Goal: Task Accomplishment & Management: Manage account settings

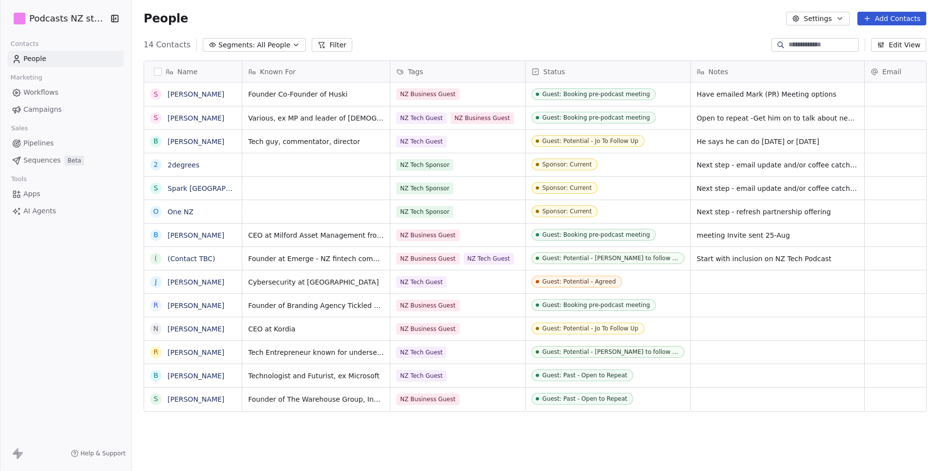
click at [292, 43] on icon "button" at bounding box center [296, 45] width 8 height 8
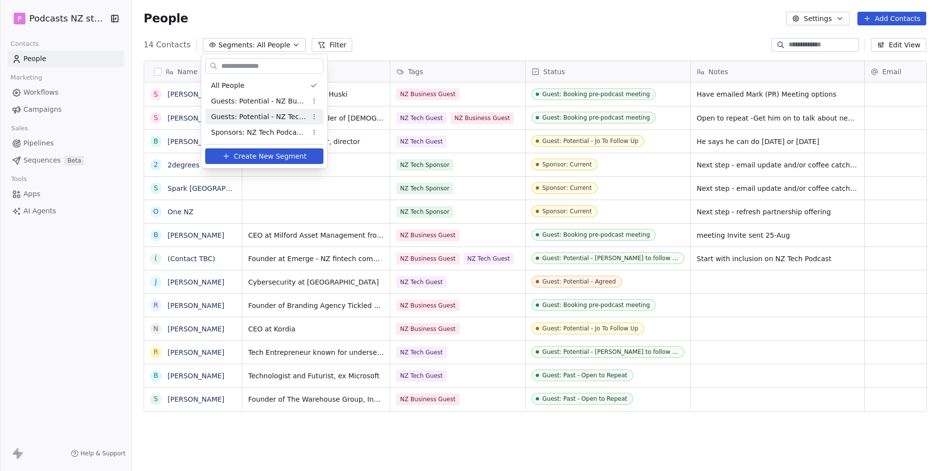
click at [76, 15] on html "P Podcasts NZ studio Contacts People Marketing Workflows Campaigns Sales Pipeli…" at bounding box center [469, 235] width 938 height 471
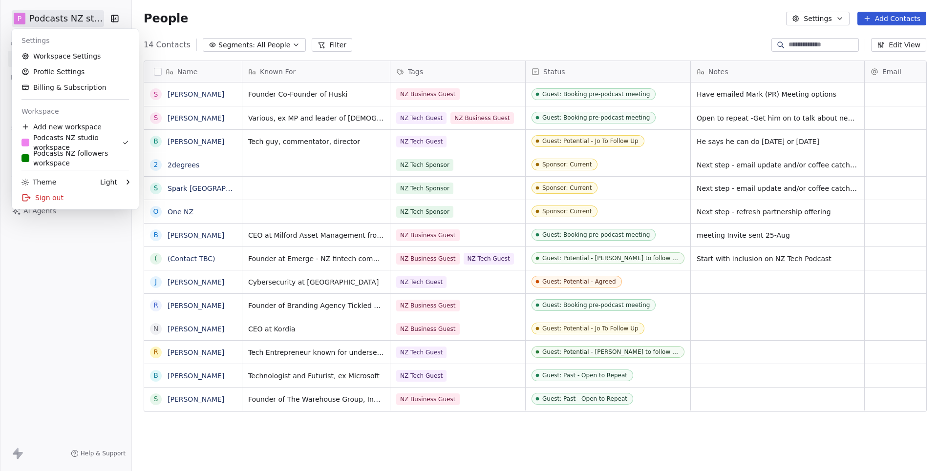
click at [76, 15] on html "P Podcasts NZ studio Contacts People Marketing Workflows Campaigns Sales Pipeli…" at bounding box center [469, 235] width 938 height 471
click at [71, 158] on div "P Podcasts NZ followers workspace" at bounding box center [74, 159] width 107 height 20
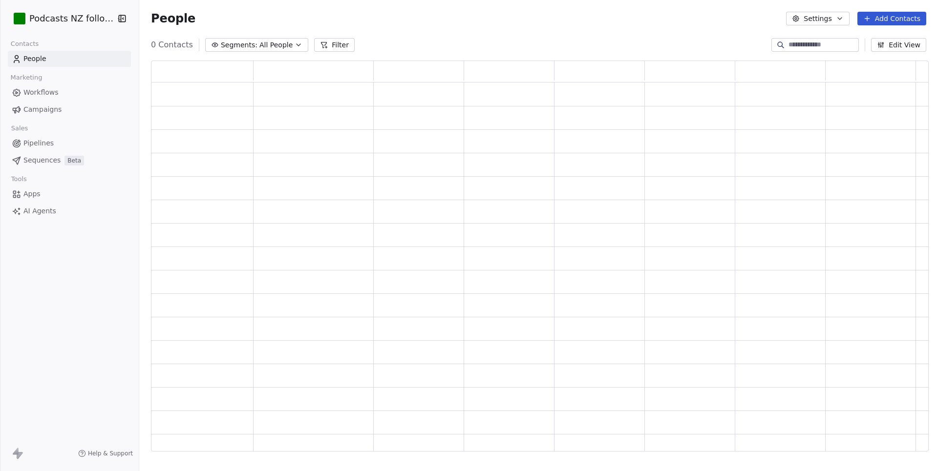
scroll to position [391, 777]
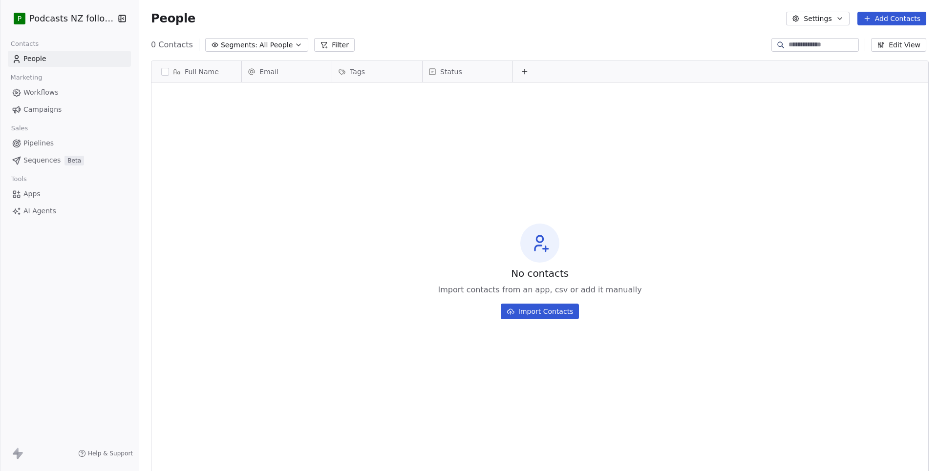
click at [267, 42] on span "All People" at bounding box center [275, 45] width 33 height 10
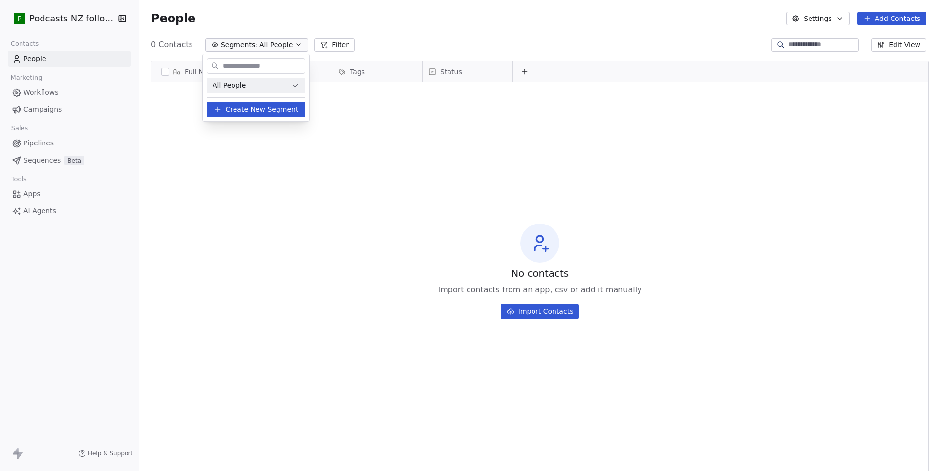
scroll to position [415, 800]
click at [79, 19] on html "P Podcasts NZ followers Contacts People Marketing Workflows Campaigns Sales Pip…" at bounding box center [469, 235] width 938 height 471
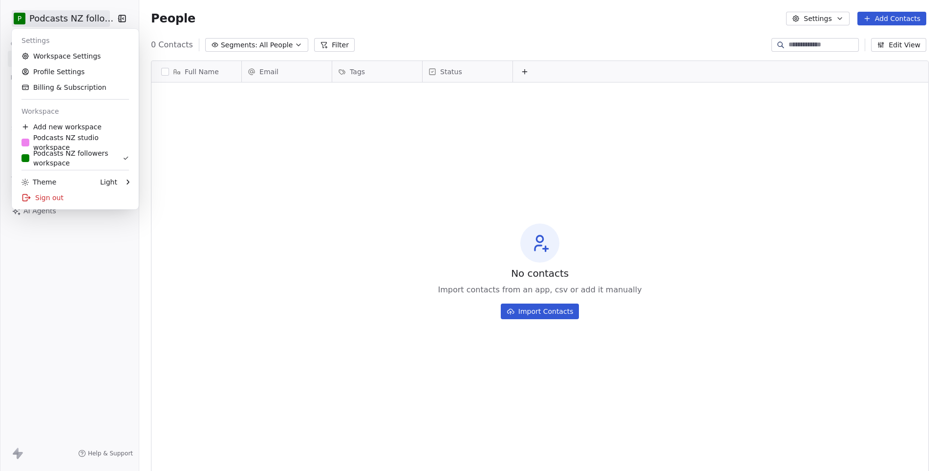
click at [91, 15] on html "P Podcasts NZ followers Contacts People Marketing Workflows Campaigns Sales Pip…" at bounding box center [469, 235] width 938 height 471
click at [73, 140] on div "P Podcasts NZ studio workspace" at bounding box center [74, 143] width 107 height 20
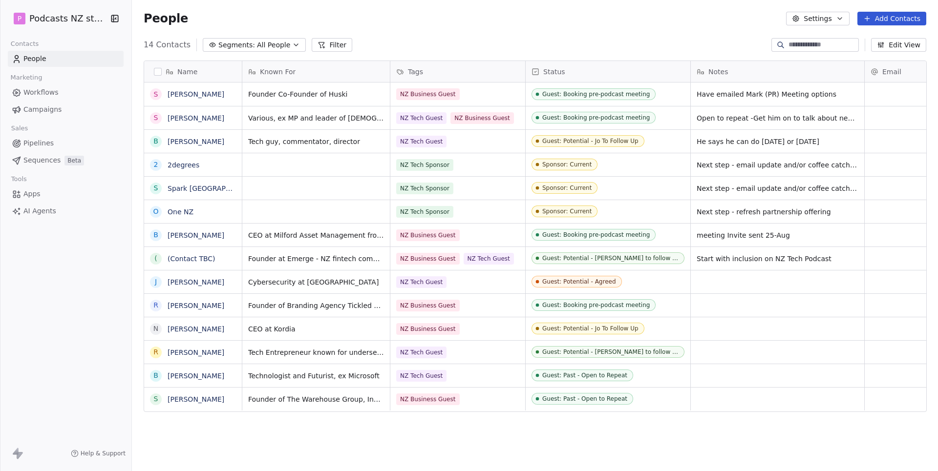
scroll to position [415, 806]
click at [284, 43] on span "All People" at bounding box center [273, 45] width 33 height 10
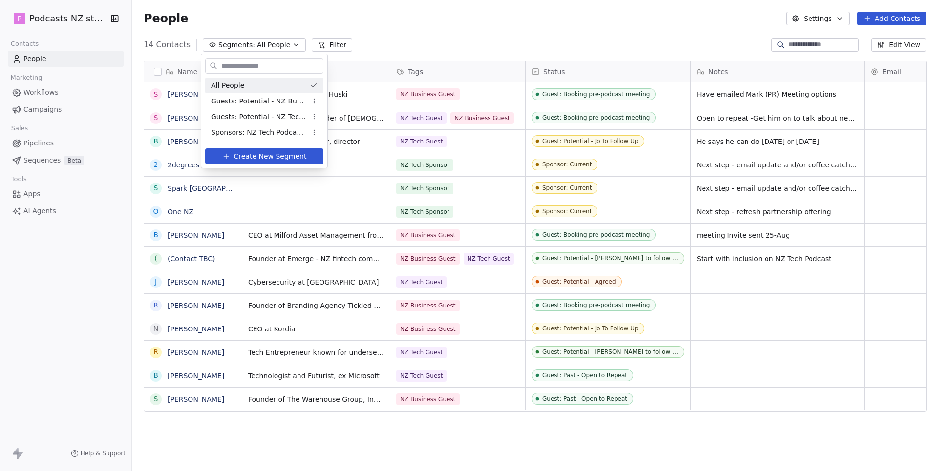
click at [464, 38] on html "P Podcasts NZ studio Contacts People Marketing Workflows Campaigns Sales Pipeli…" at bounding box center [469, 235] width 938 height 471
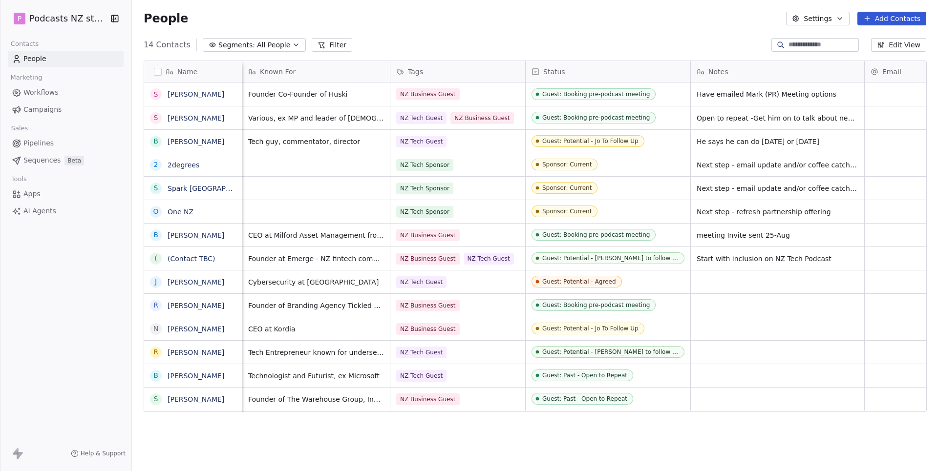
scroll to position [0, 0]
click at [329, 43] on button "Filter" at bounding box center [332, 45] width 41 height 14
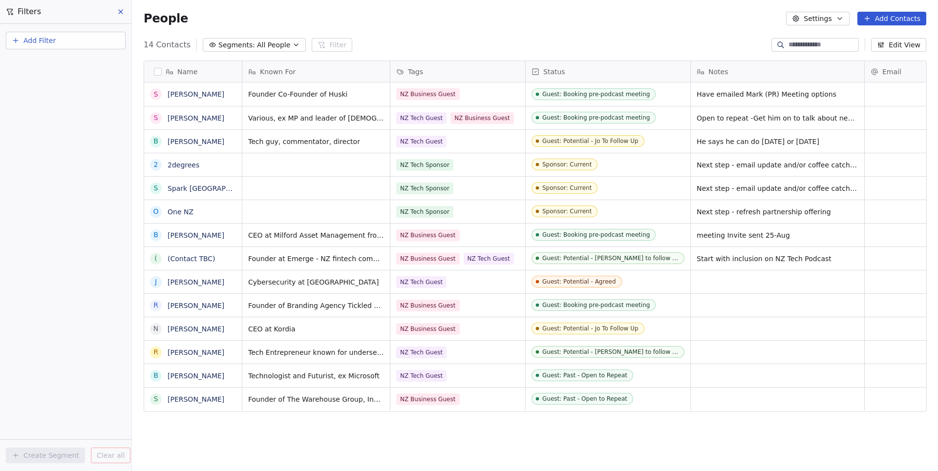
click at [37, 30] on div "Add Filter" at bounding box center [65, 38] width 131 height 29
click at [42, 42] on span "Add Filter" at bounding box center [39, 41] width 32 height 10
click at [66, 65] on span "Contact properties" at bounding box center [48, 64] width 64 height 10
click at [422, 36] on html "P Podcasts NZ studio Contacts People Marketing Workflows Campaigns Sales Pipeli…" at bounding box center [469, 235] width 938 height 471
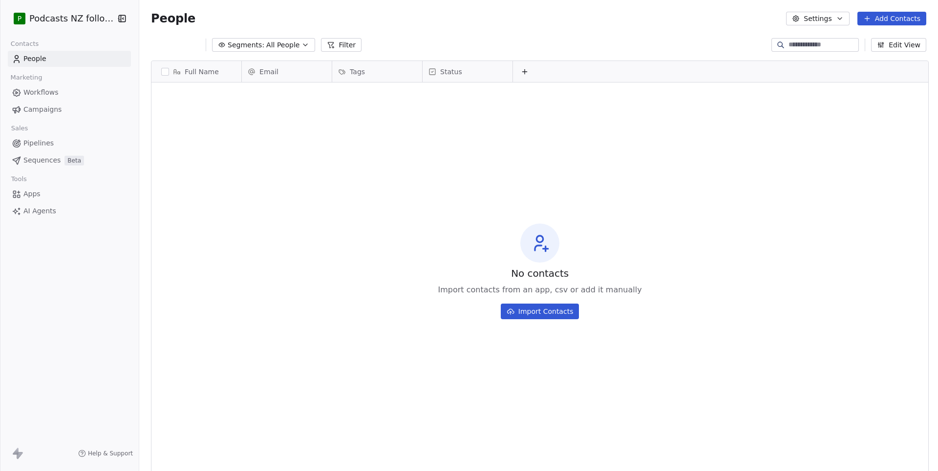
scroll to position [0, 0]
click at [43, 61] on span "People" at bounding box center [34, 59] width 23 height 10
click at [75, 23] on html "P Podcasts NZ followers Contacts People Marketing Workflows Campaigns Sales Pip…" at bounding box center [469, 235] width 938 height 471
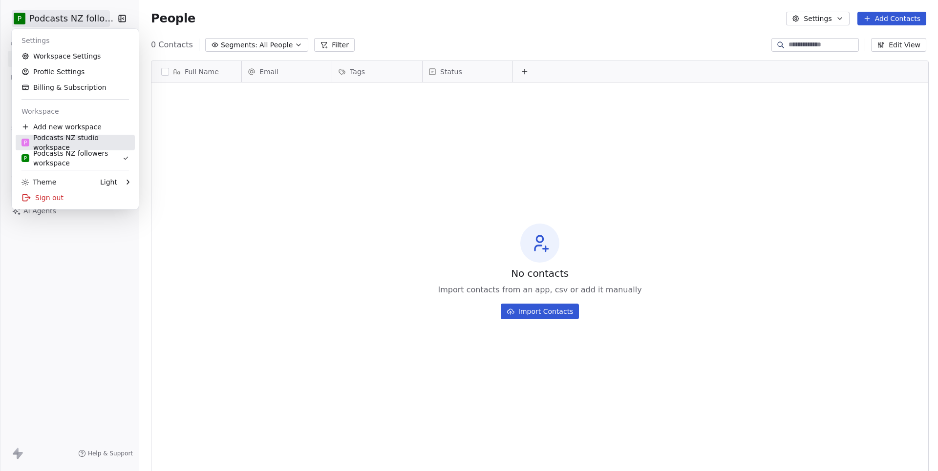
click at [56, 140] on div "P Podcasts NZ studio workspace" at bounding box center [74, 143] width 107 height 20
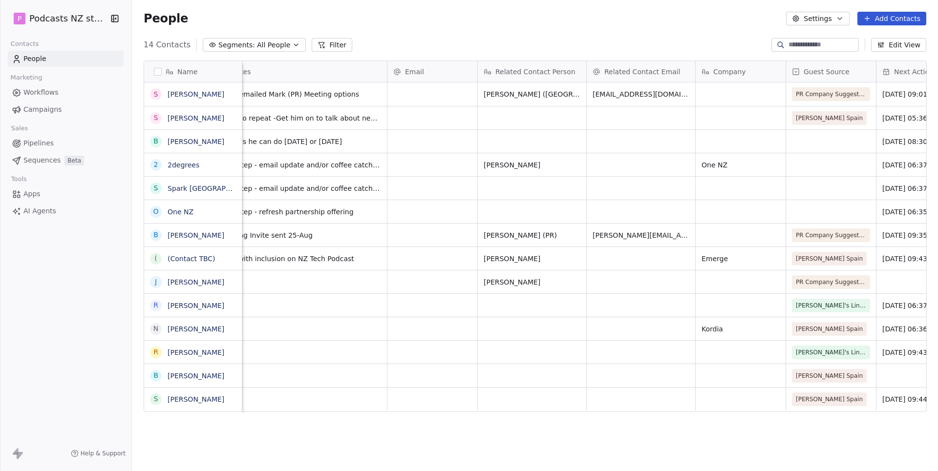
scroll to position [0, 632]
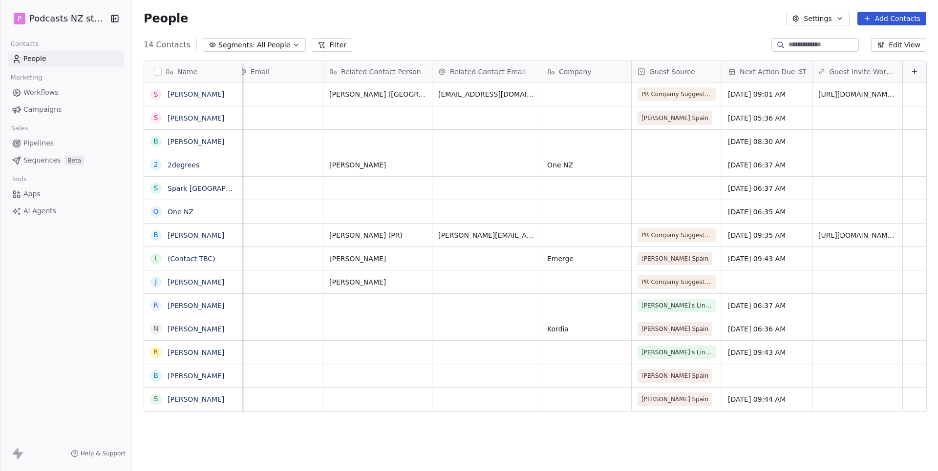
click at [904, 44] on button "Edit View" at bounding box center [898, 45] width 55 height 14
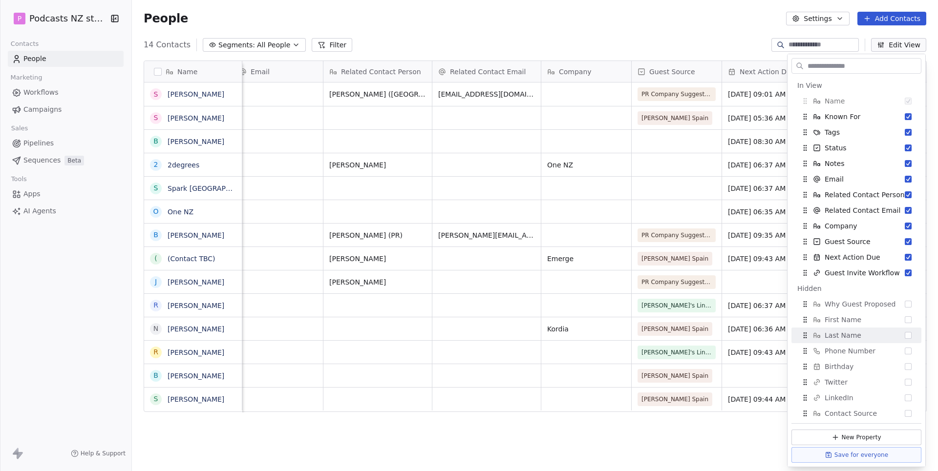
scroll to position [0, 0]
click at [620, 52] on div "14 Contacts Segments: All People Filter Edit View" at bounding box center [535, 45] width 806 height 16
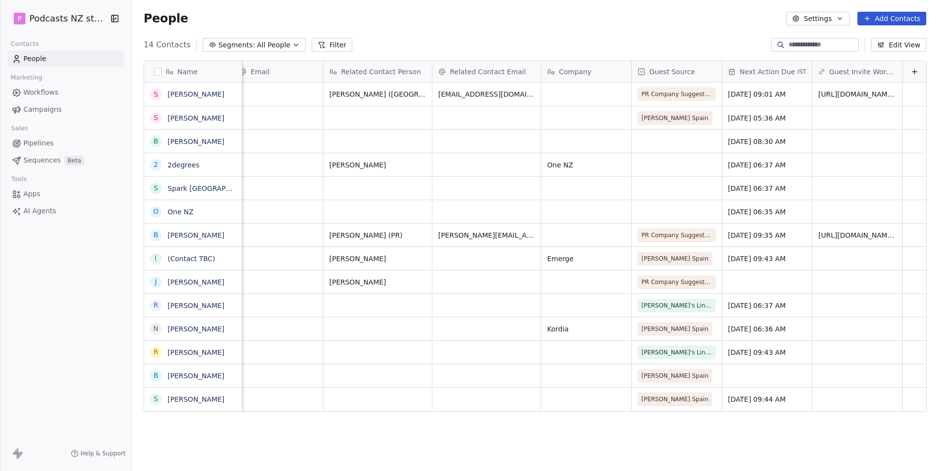
click at [330, 49] on button "Filter" at bounding box center [332, 45] width 41 height 14
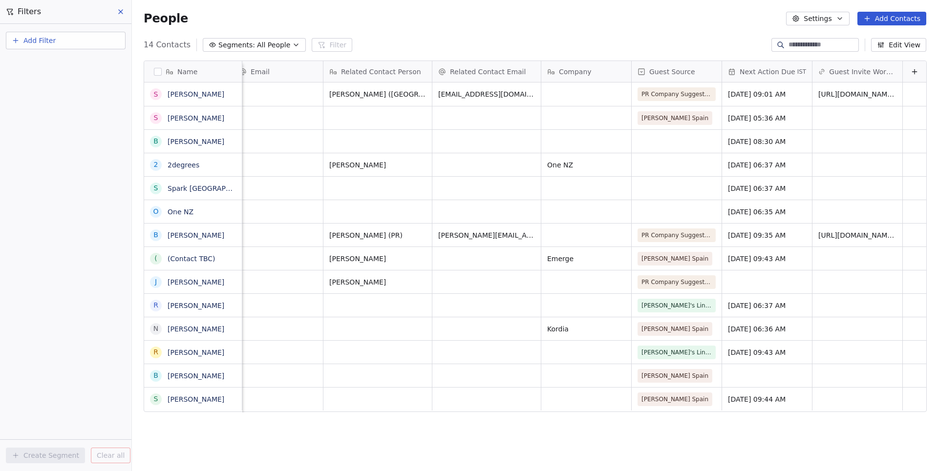
click at [62, 36] on button "Add Filter" at bounding box center [66, 41] width 120 height 18
click at [63, 65] on span "Contact properties" at bounding box center [48, 64] width 64 height 10
